Goal: Information Seeking & Learning: Check status

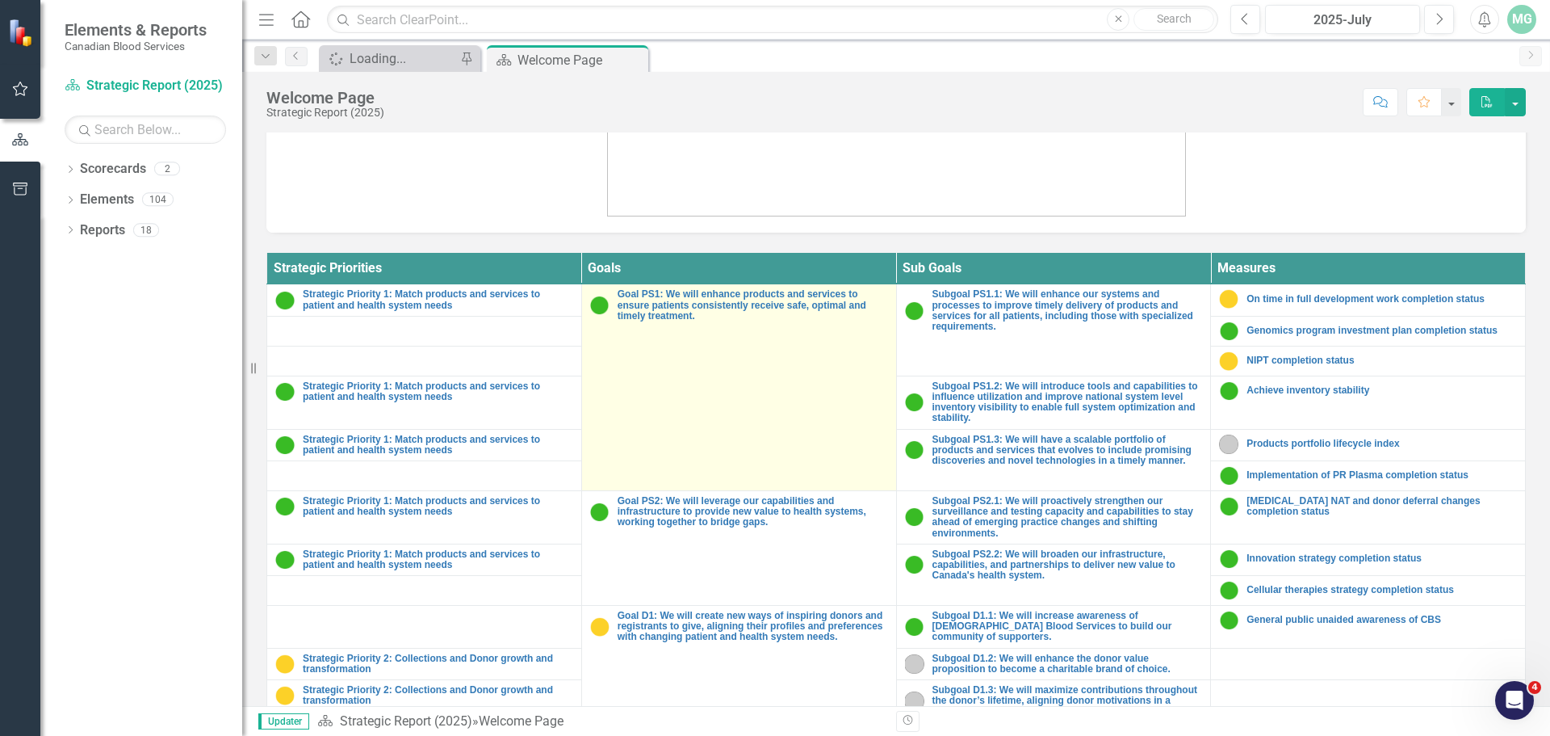
scroll to position [484, 0]
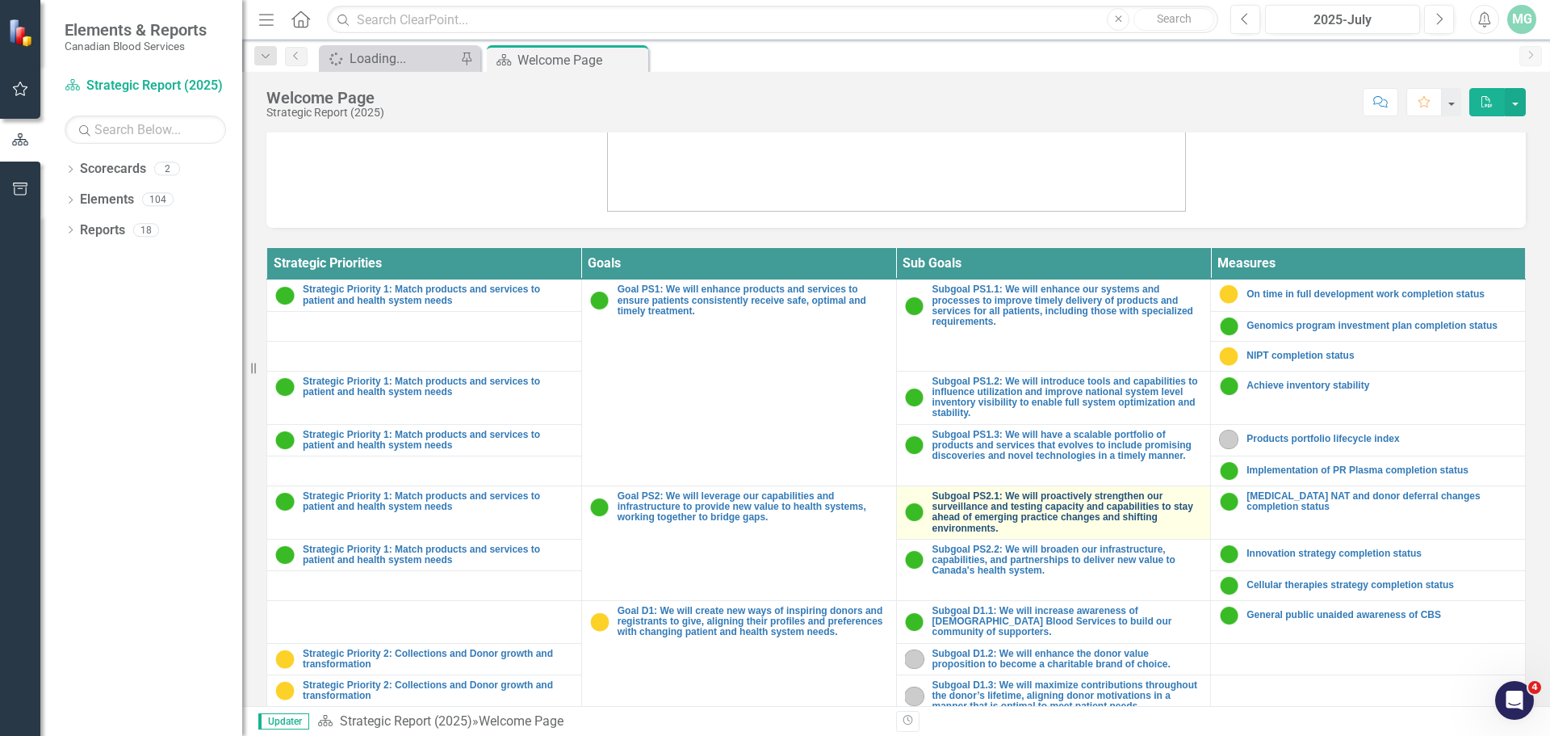
click at [989, 501] on link "Subgoal PS2.1: We will proactively strengthen our surveillance and testing capa…" at bounding box center [1068, 512] width 271 height 43
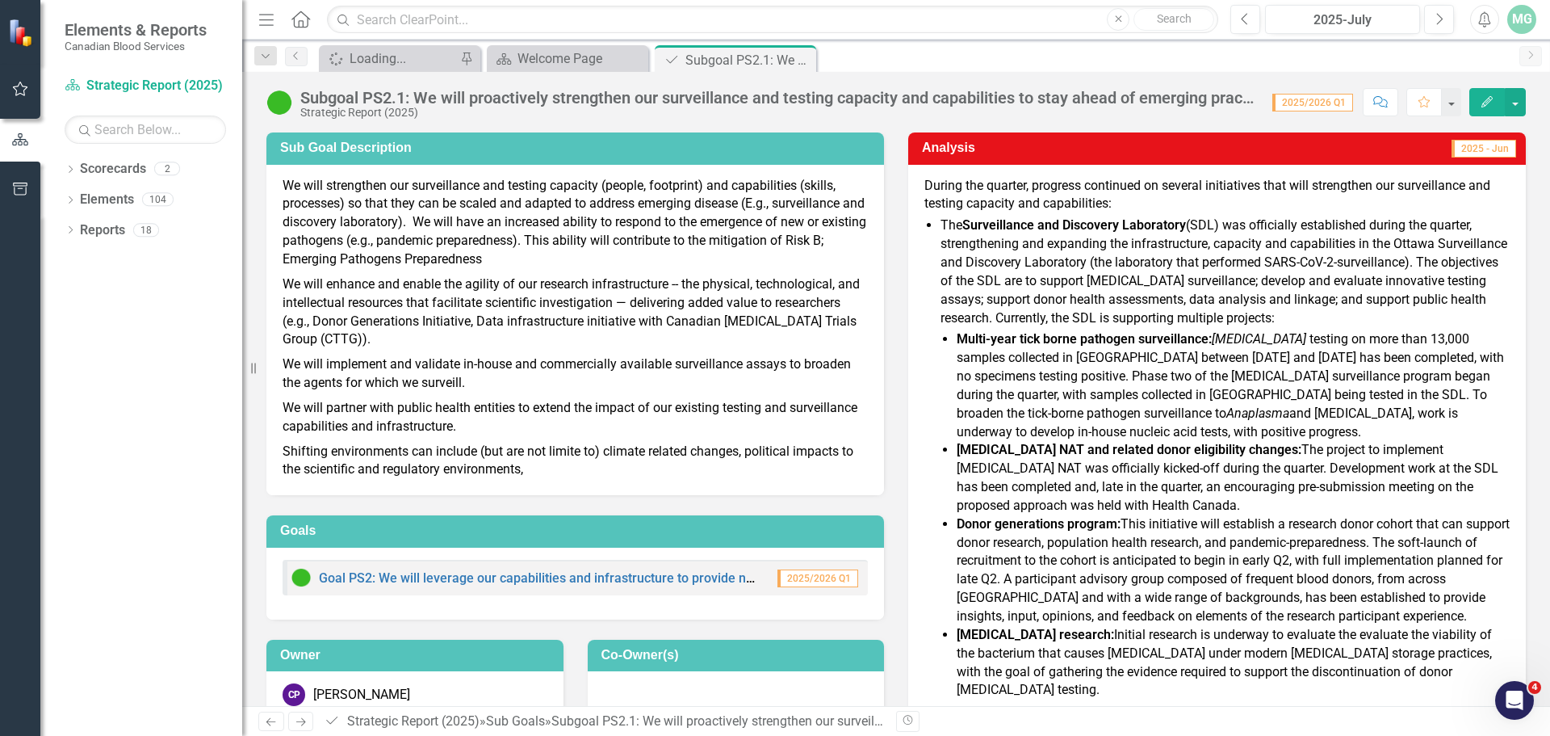
scroll to position [142, 0]
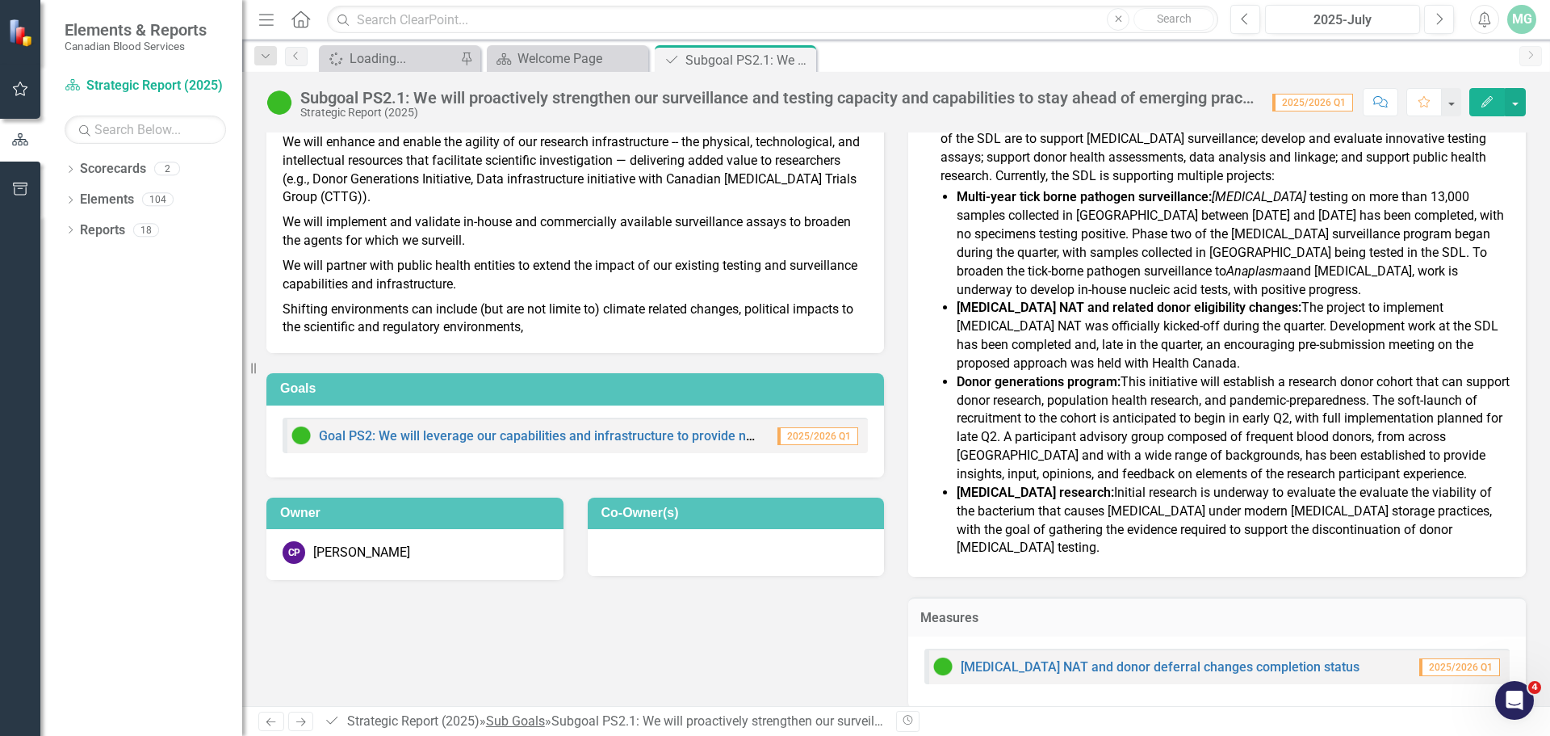
click at [513, 719] on link "Sub Goals" at bounding box center [515, 720] width 59 height 15
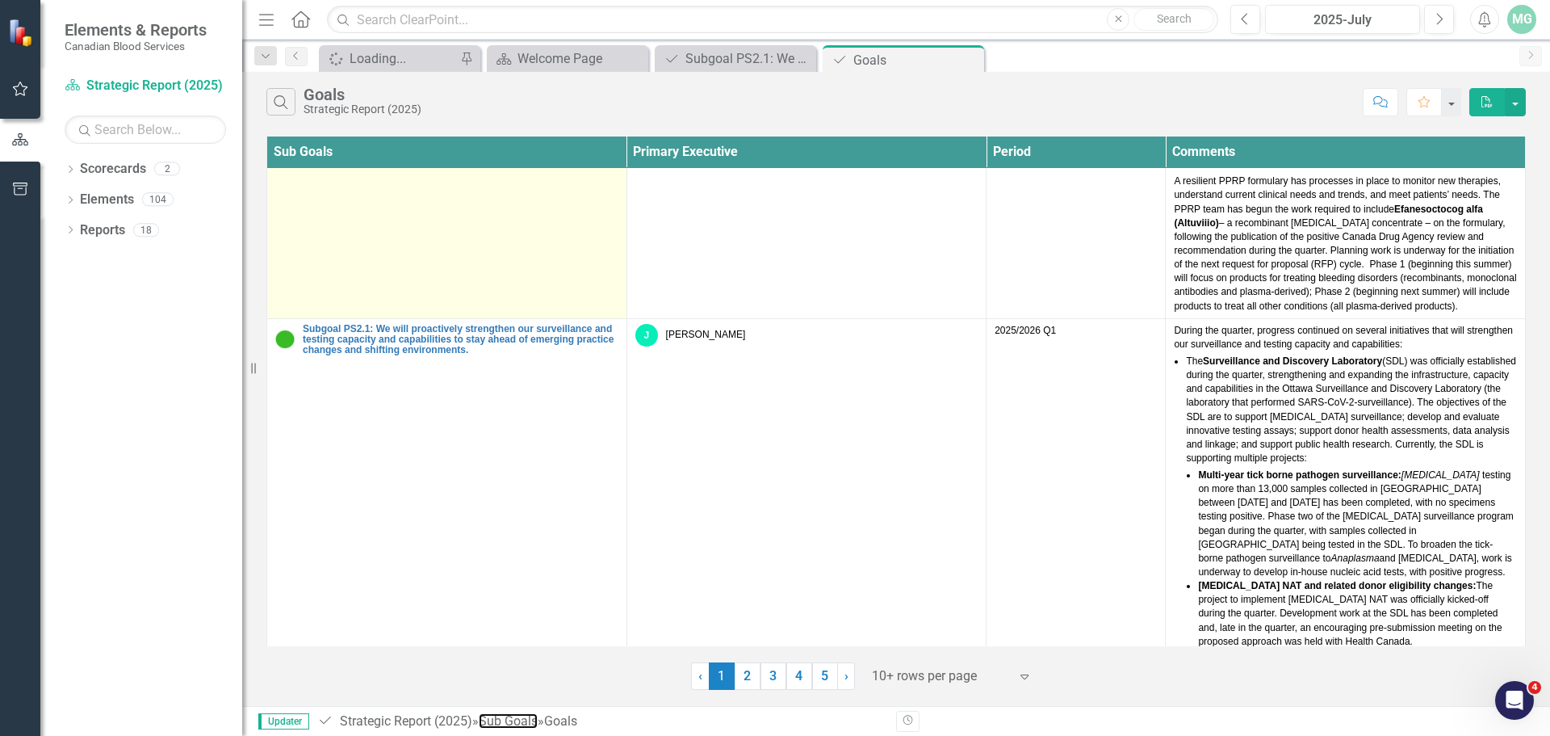
scroll to position [1130, 0]
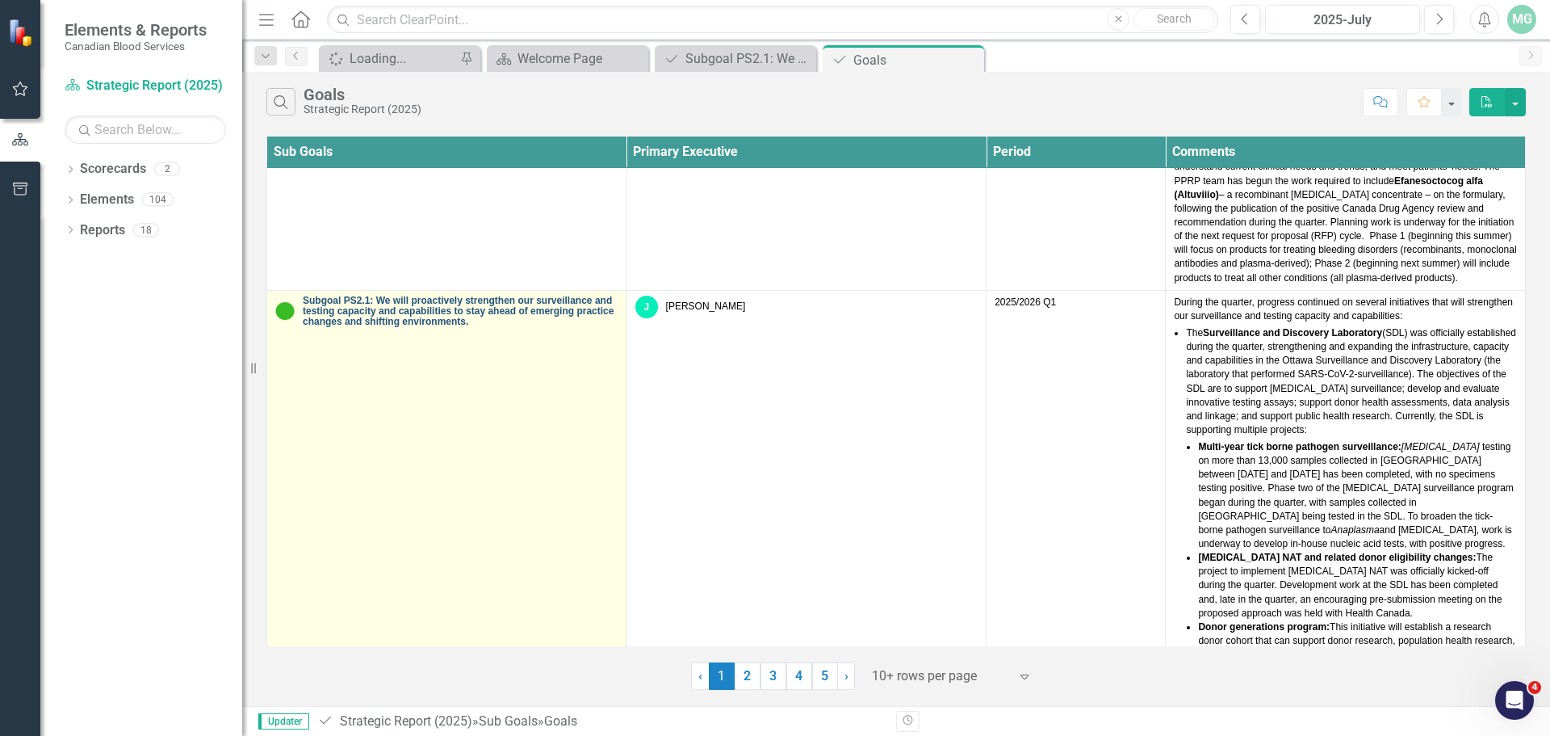
click at [454, 308] on link "Subgoal PS2.1: We will proactively strengthen our surveillance and testing capa…" at bounding box center [461, 312] width 316 height 32
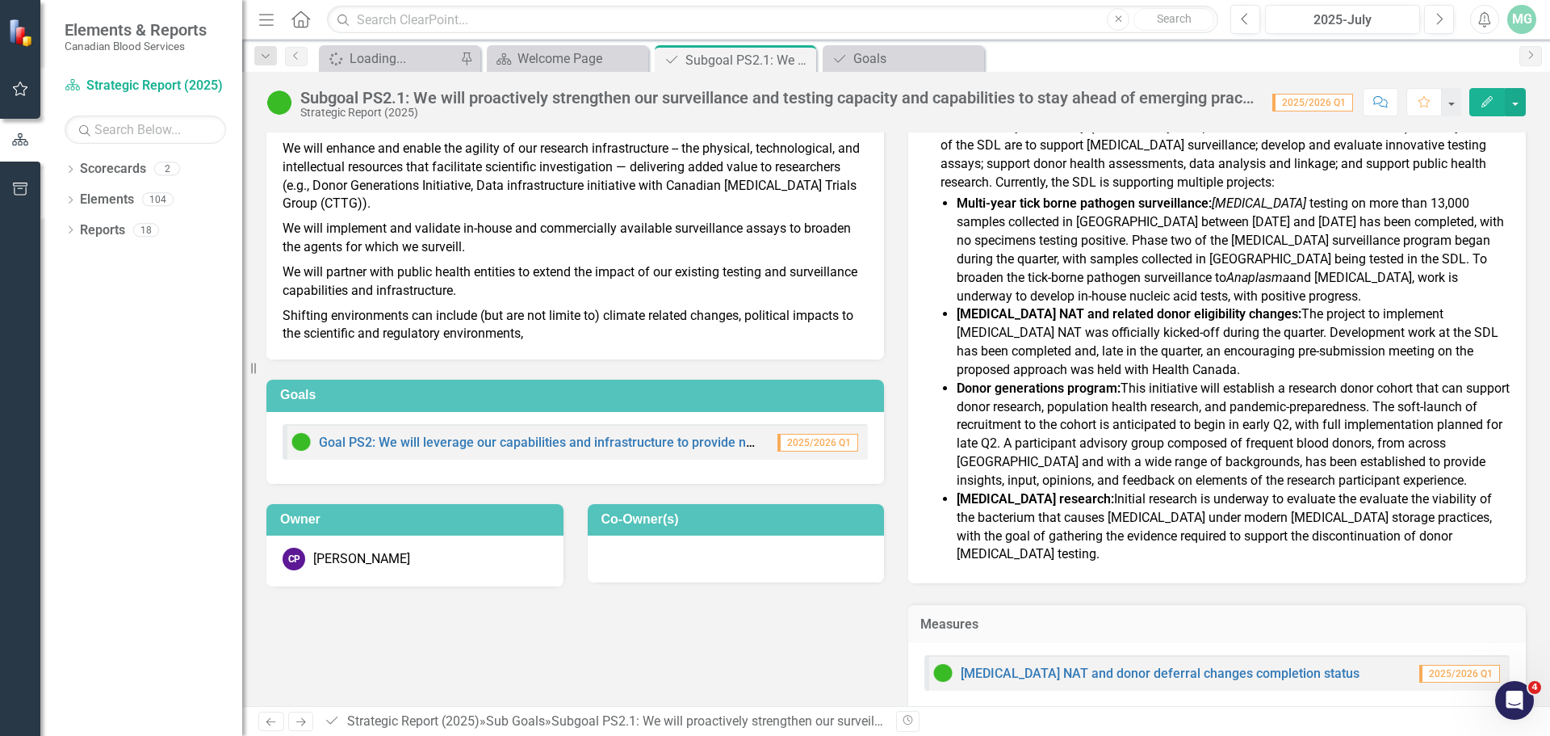
scroll to position [142, 0]
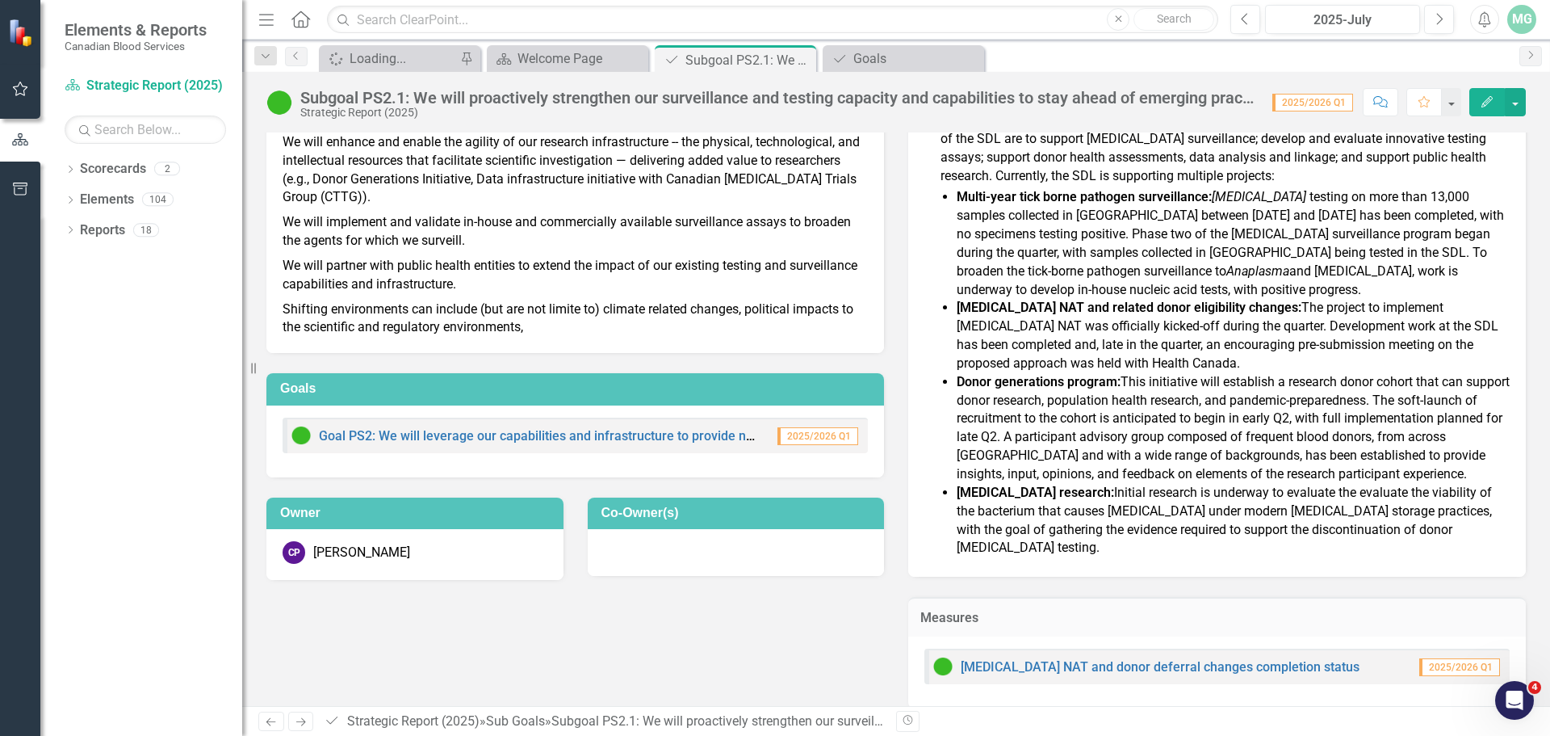
click at [271, 723] on icon "Previous" at bounding box center [271, 721] width 14 height 10
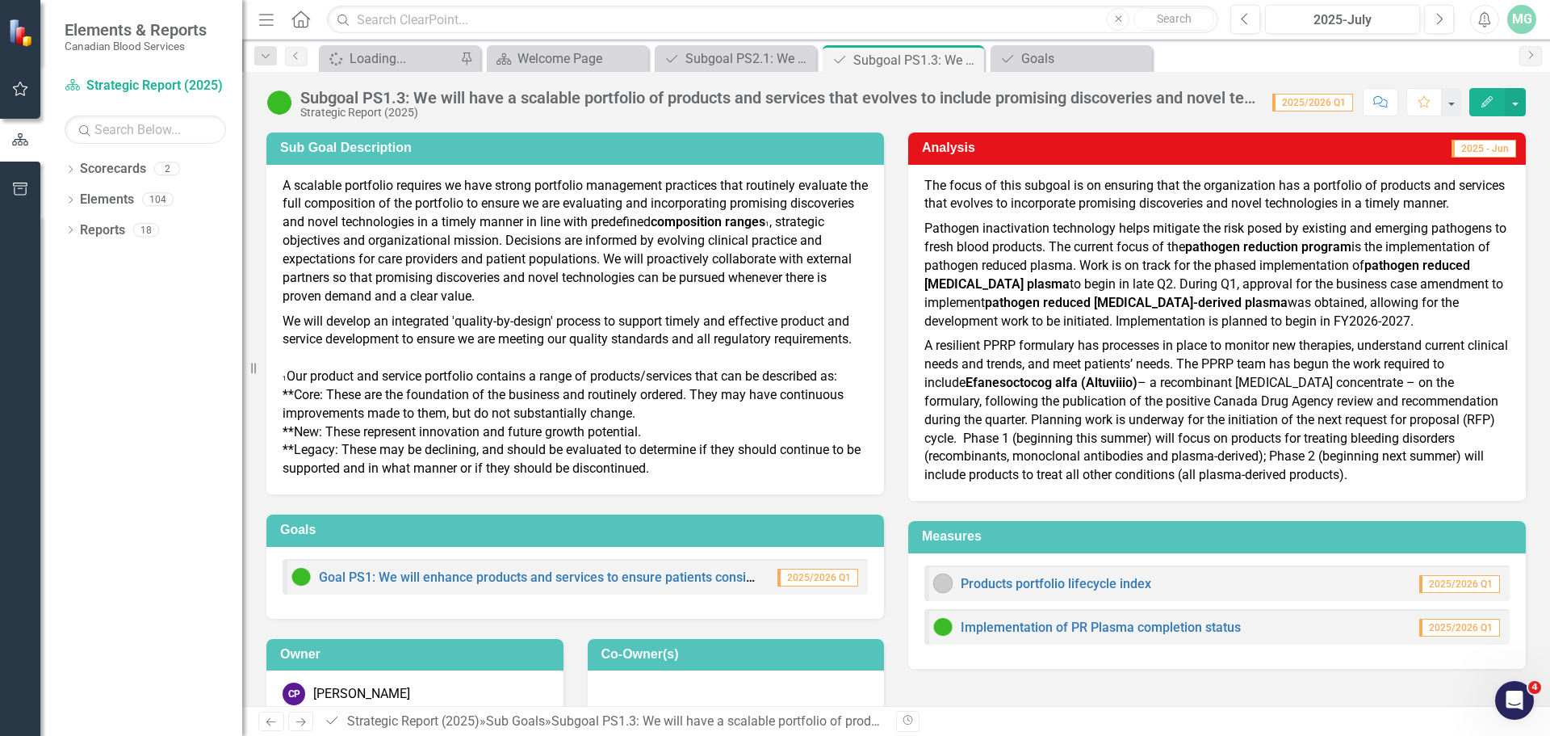
click at [275, 719] on icon "Previous" at bounding box center [271, 721] width 14 height 10
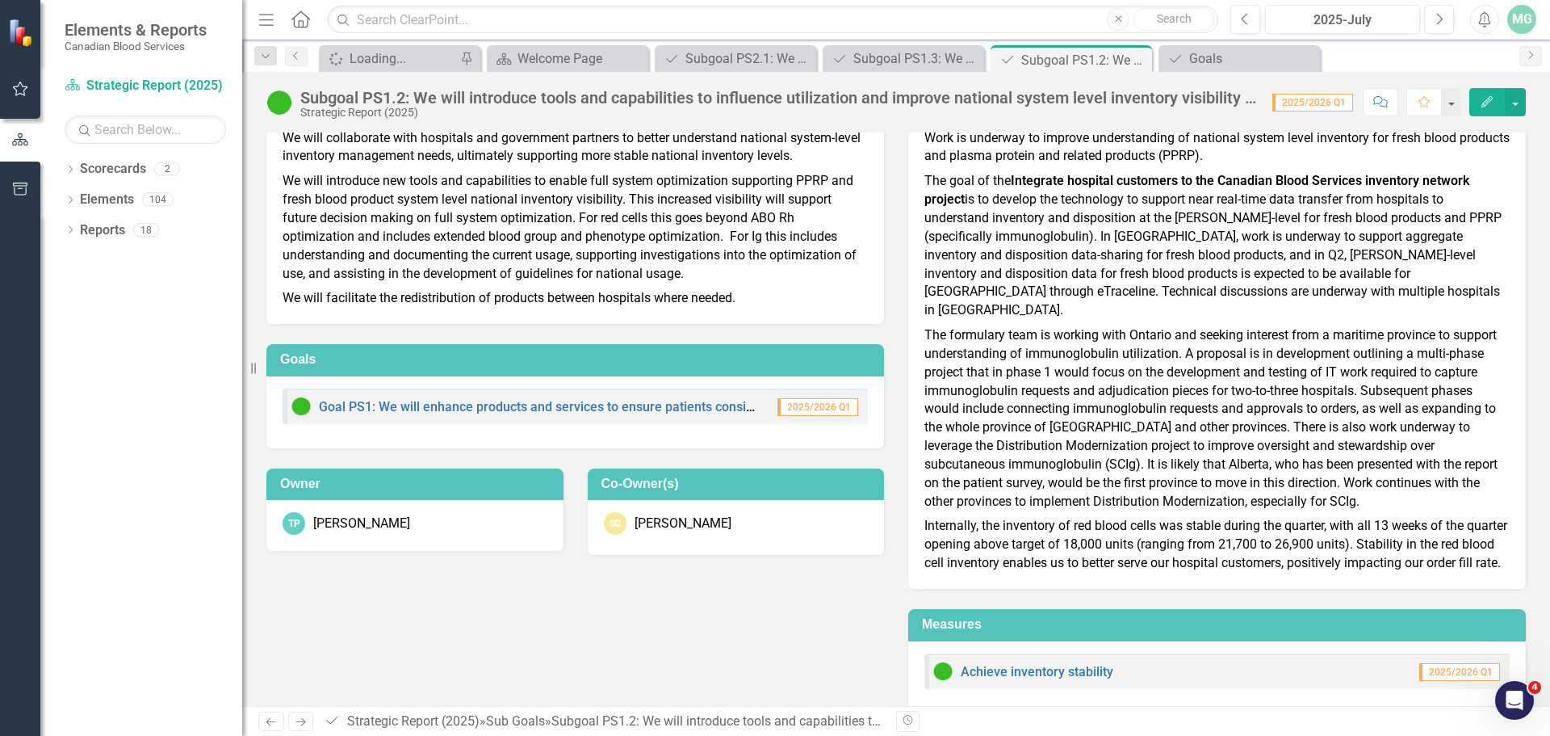
scroll to position [71, 0]
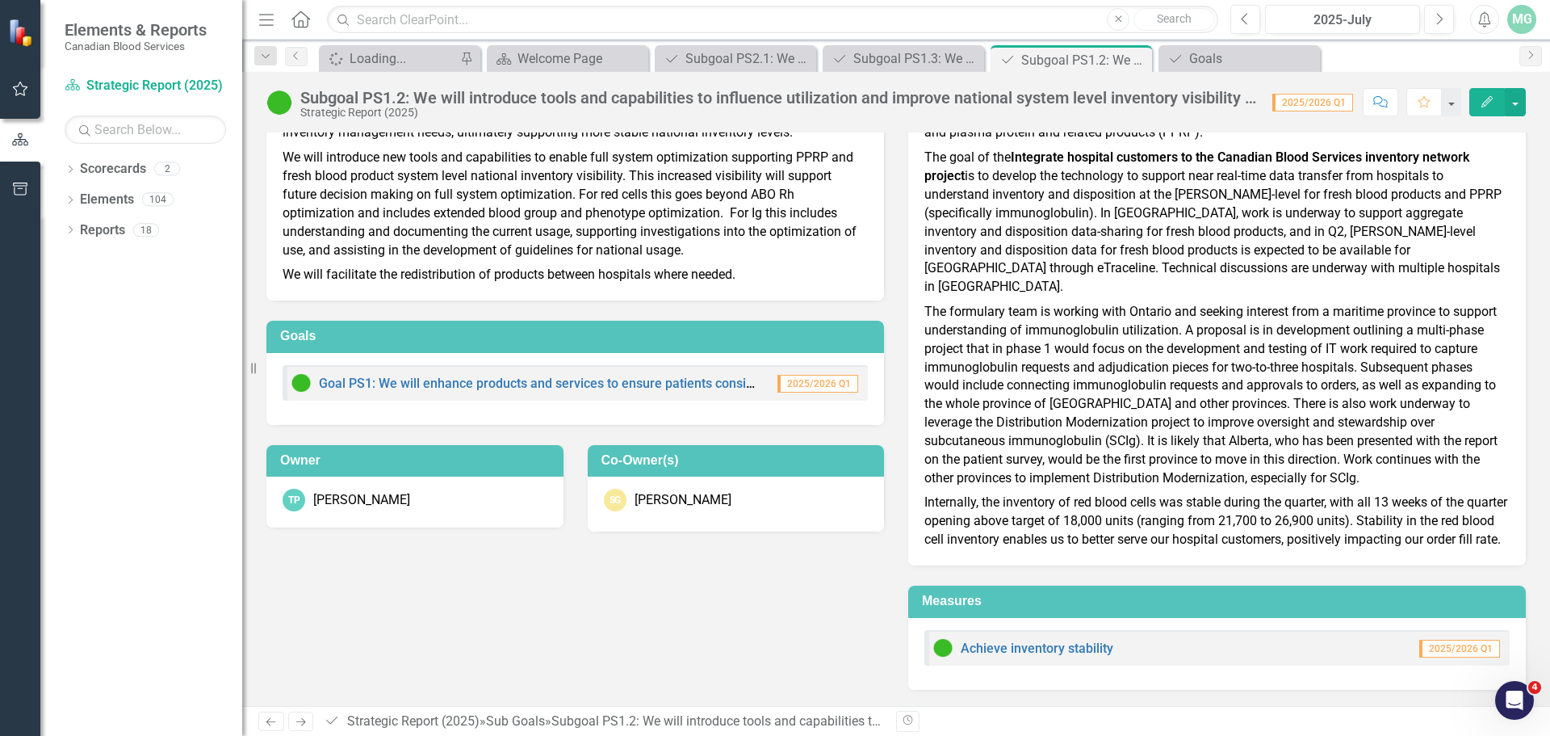
click at [266, 716] on icon "Previous" at bounding box center [271, 721] width 14 height 10
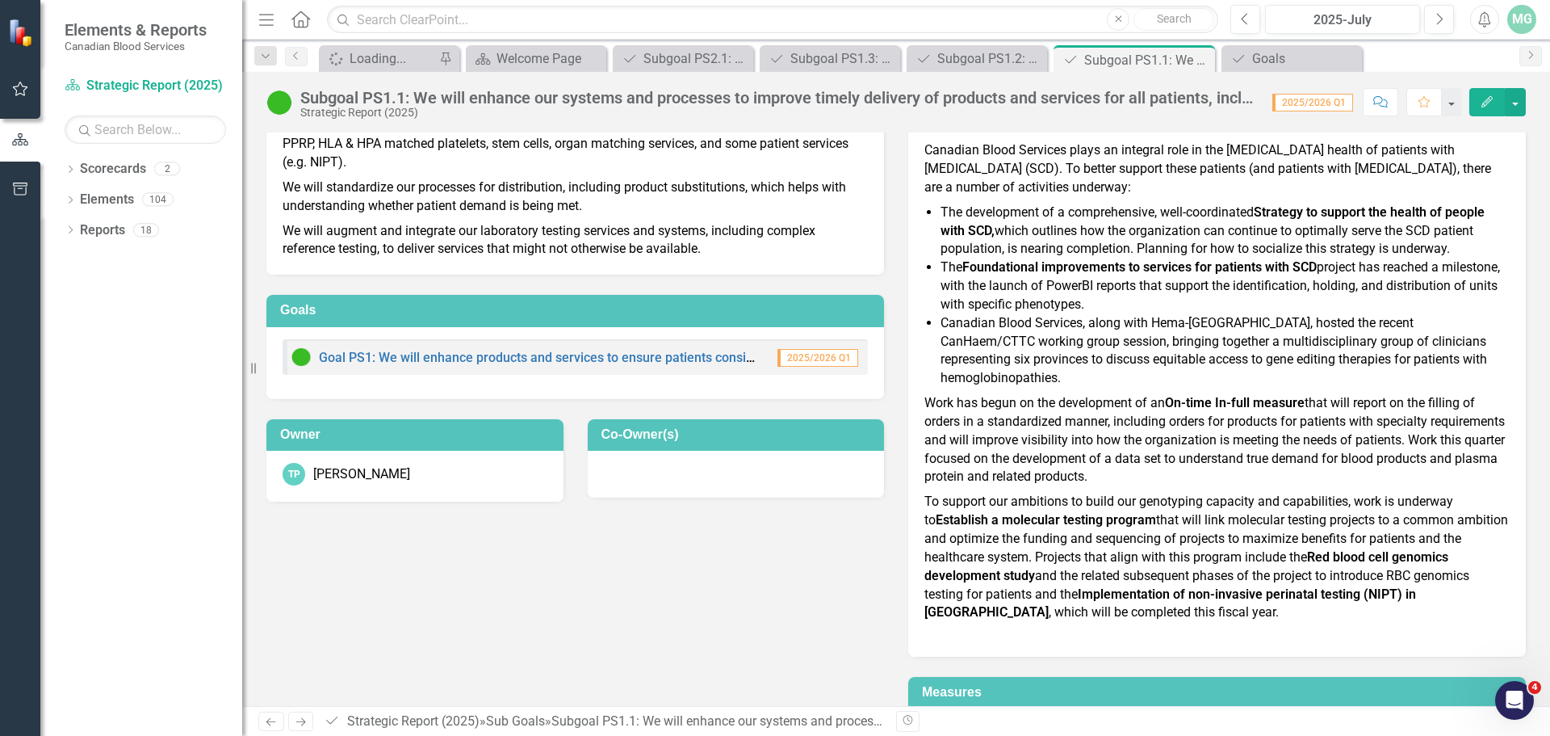
scroll to position [257, 0]
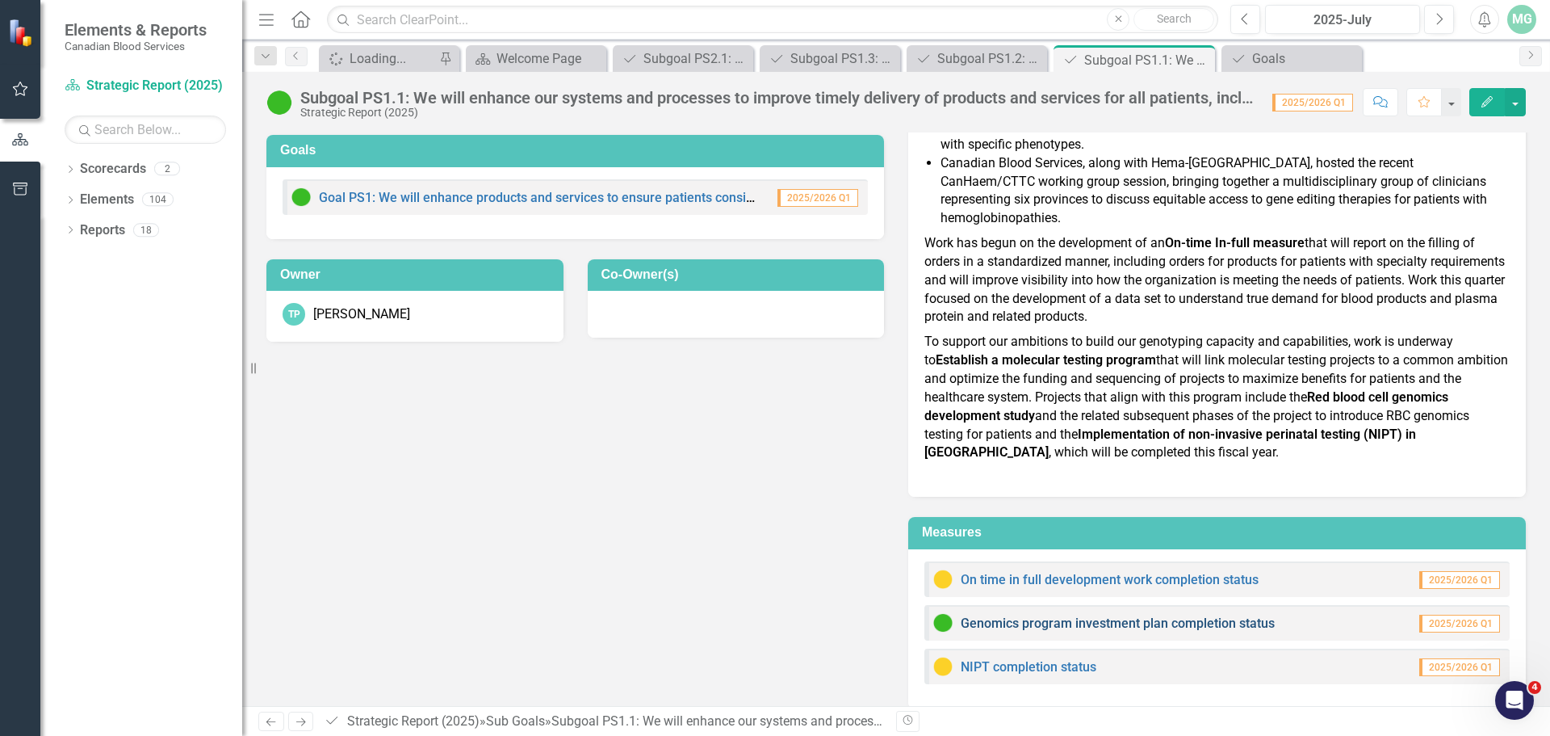
click at [1010, 615] on link "Genomics program investment plan completion status" at bounding box center [1118, 622] width 314 height 15
